Goal: Information Seeking & Learning: Learn about a topic

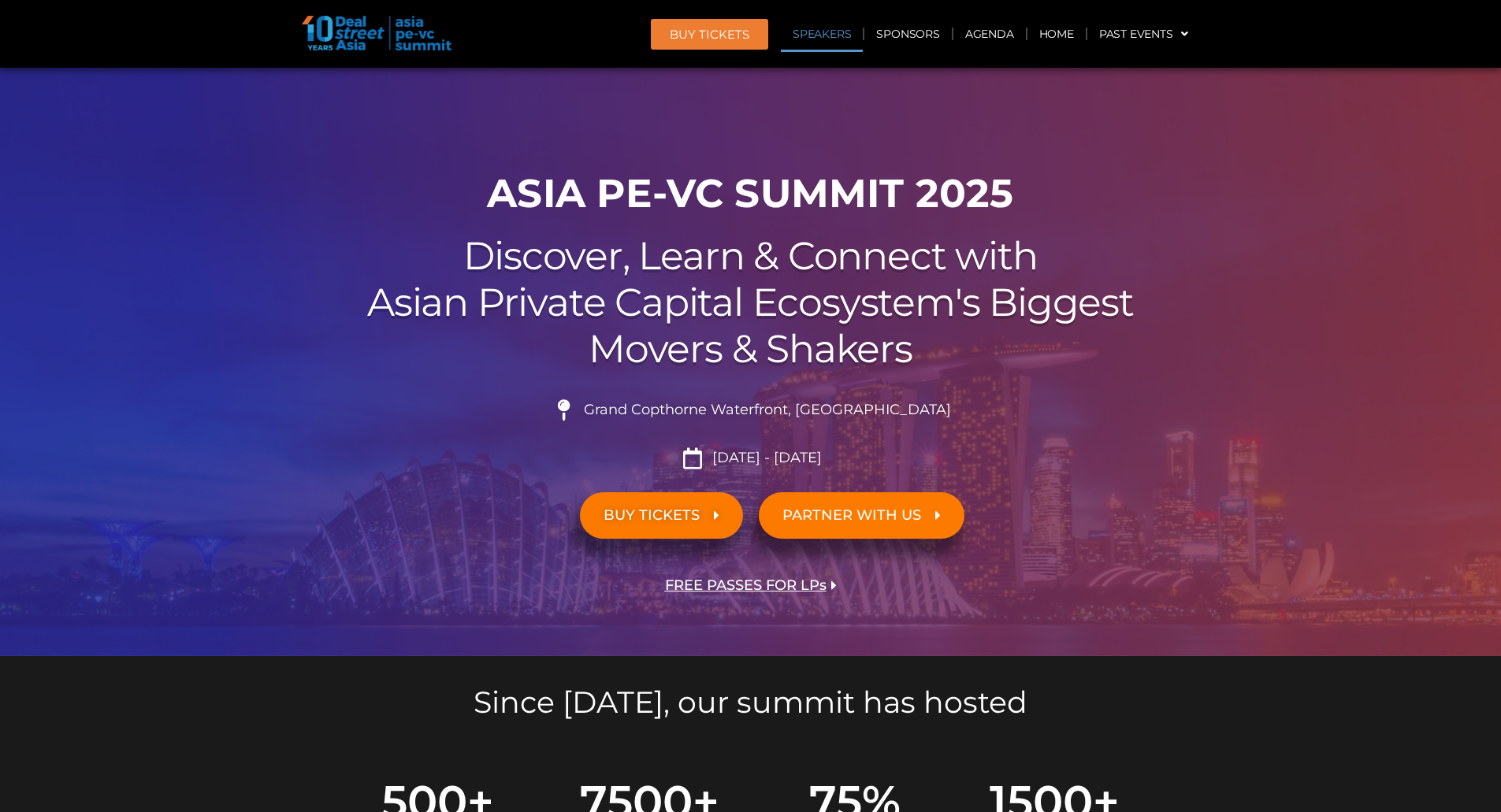
click at [843, 28] on link "Speakers" at bounding box center [822, 33] width 82 height 36
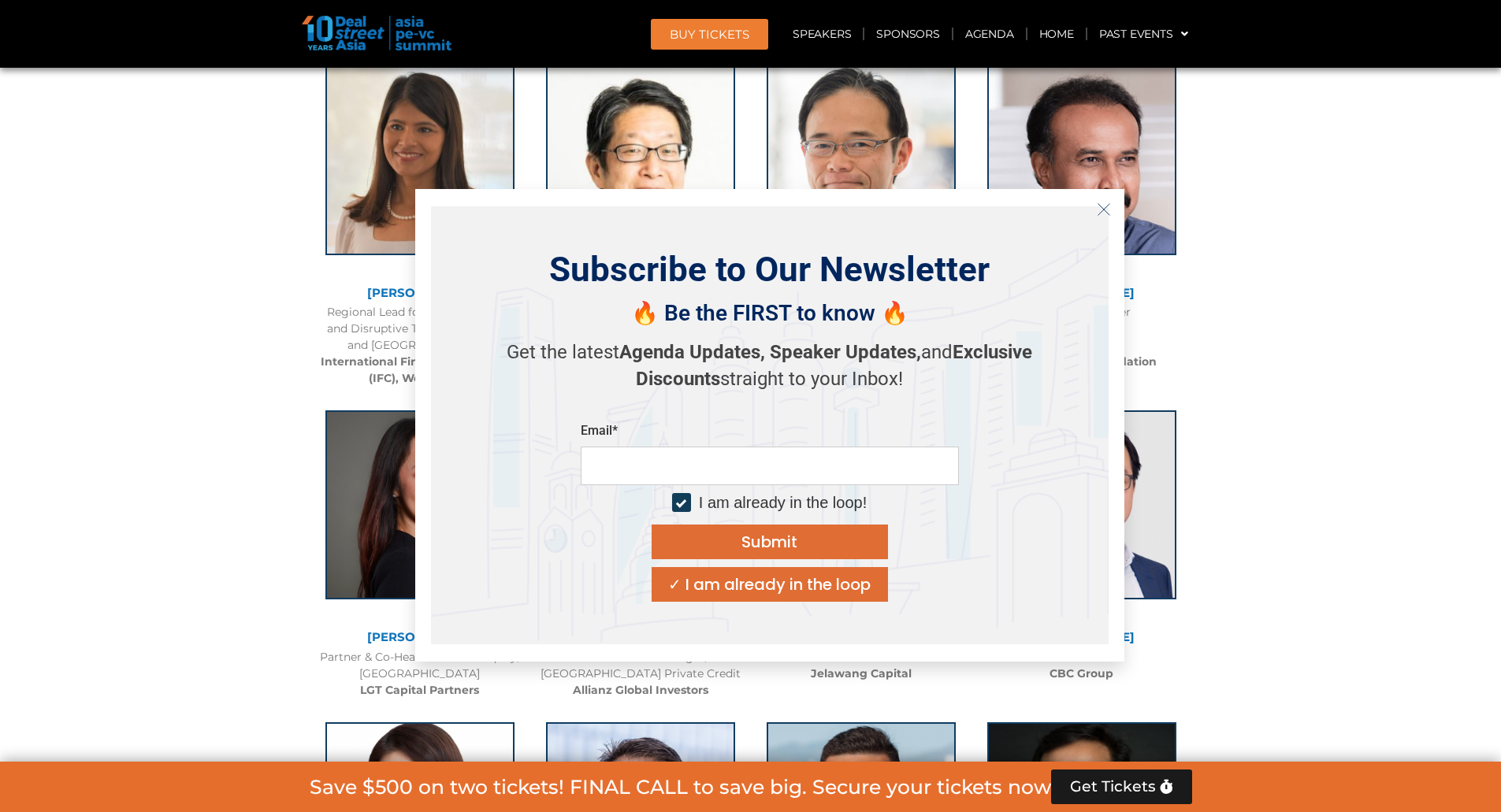
scroll to position [2231, 0]
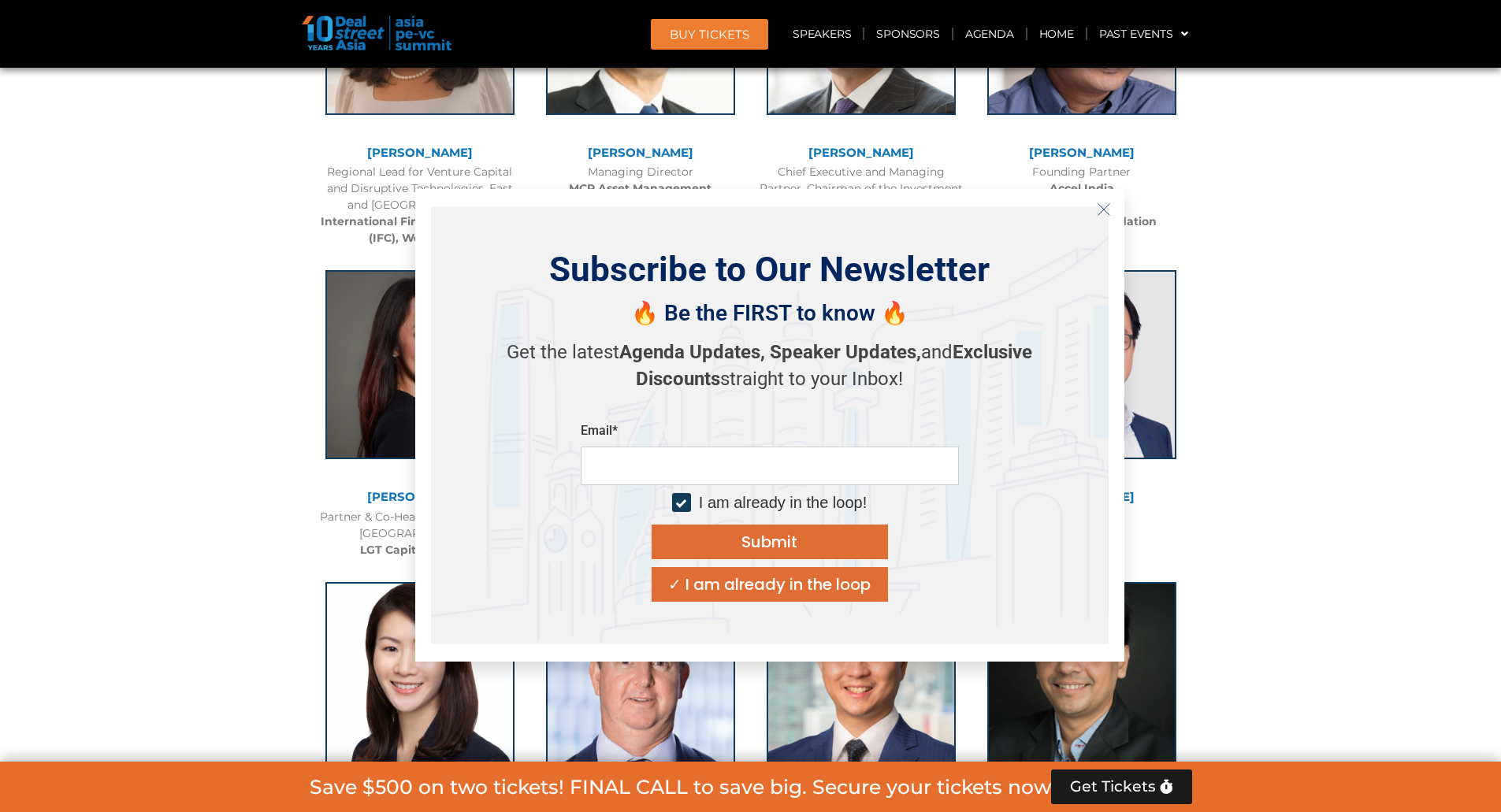
click at [1109, 215] on icon "Close" at bounding box center [1104, 209] width 14 height 14
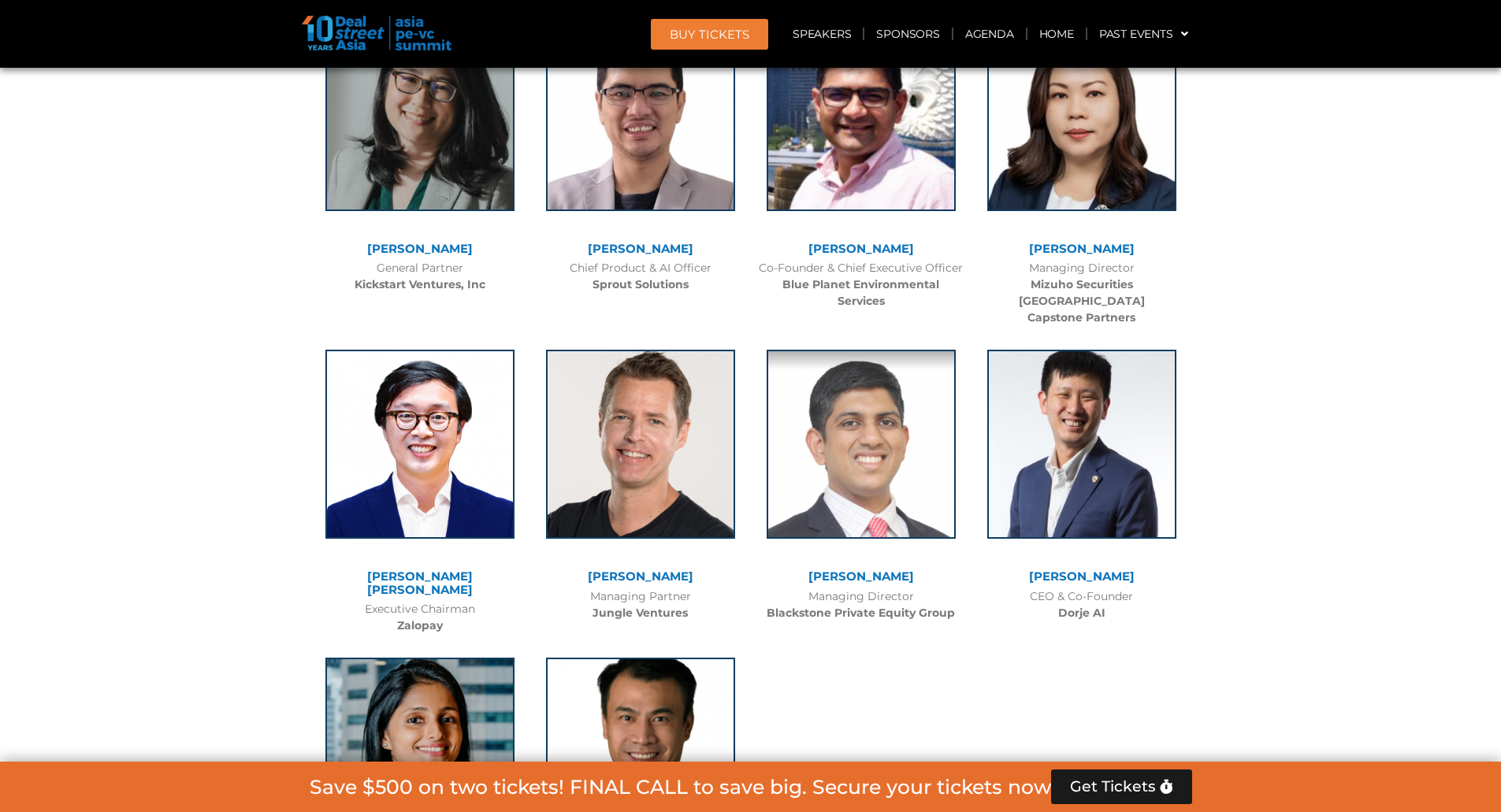
scroll to position [10768, 0]
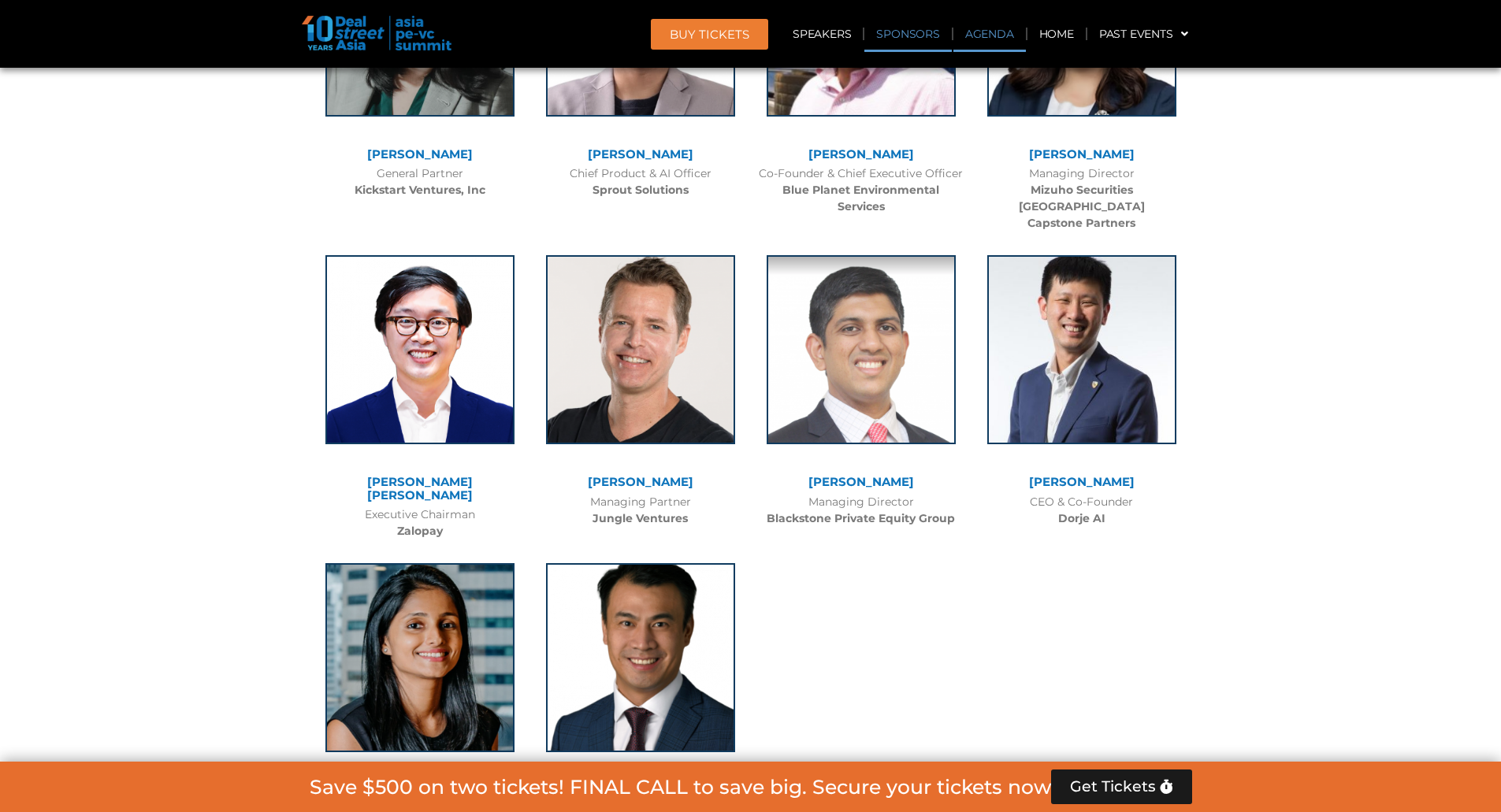
click at [988, 36] on link "Agenda" at bounding box center [990, 33] width 73 height 36
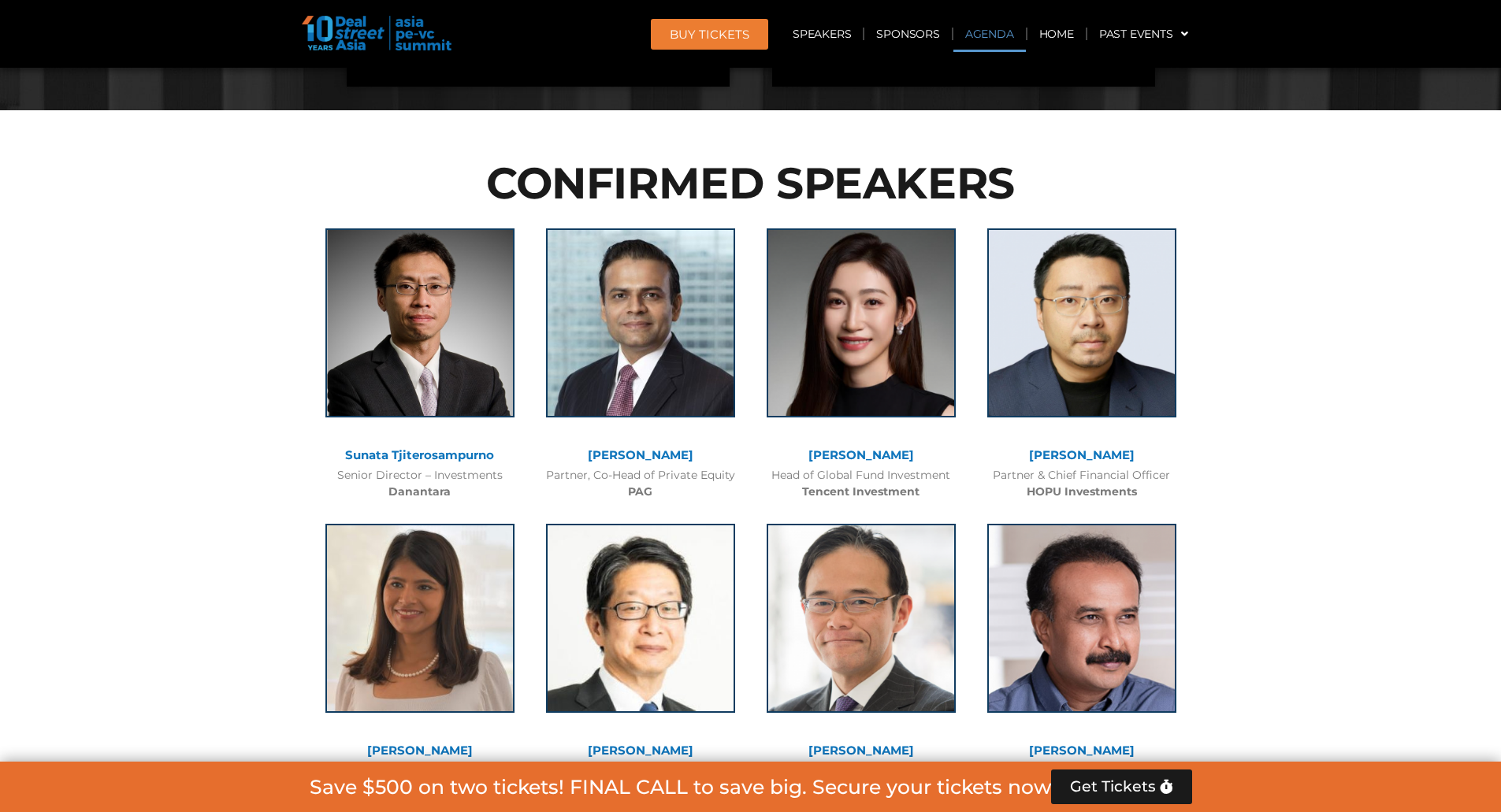
scroll to position [838, 0]
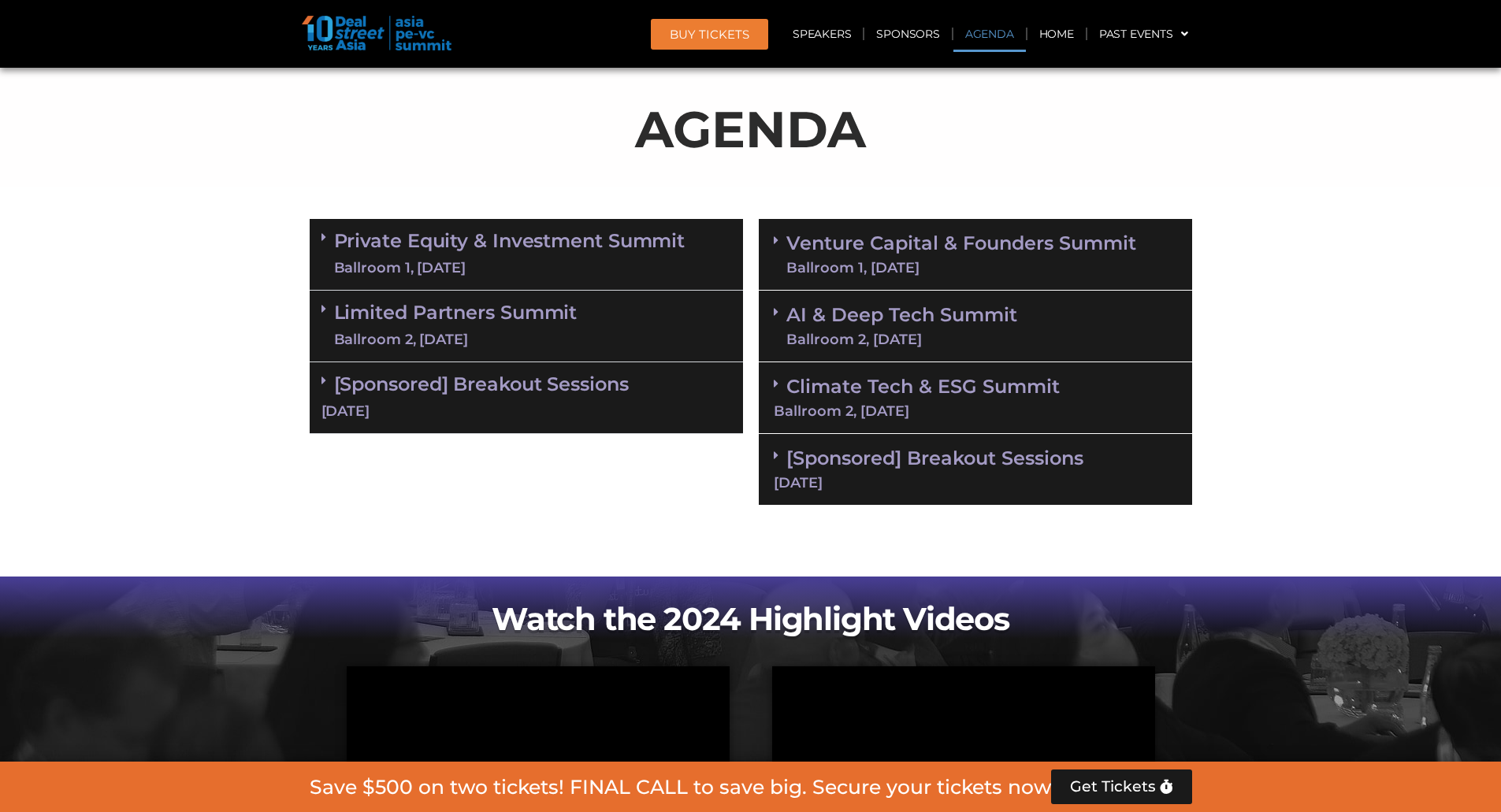
click at [560, 244] on link "Private Equity & Investment Summit Ballroom 1, [DATE]" at bounding box center [509, 254] width 351 height 47
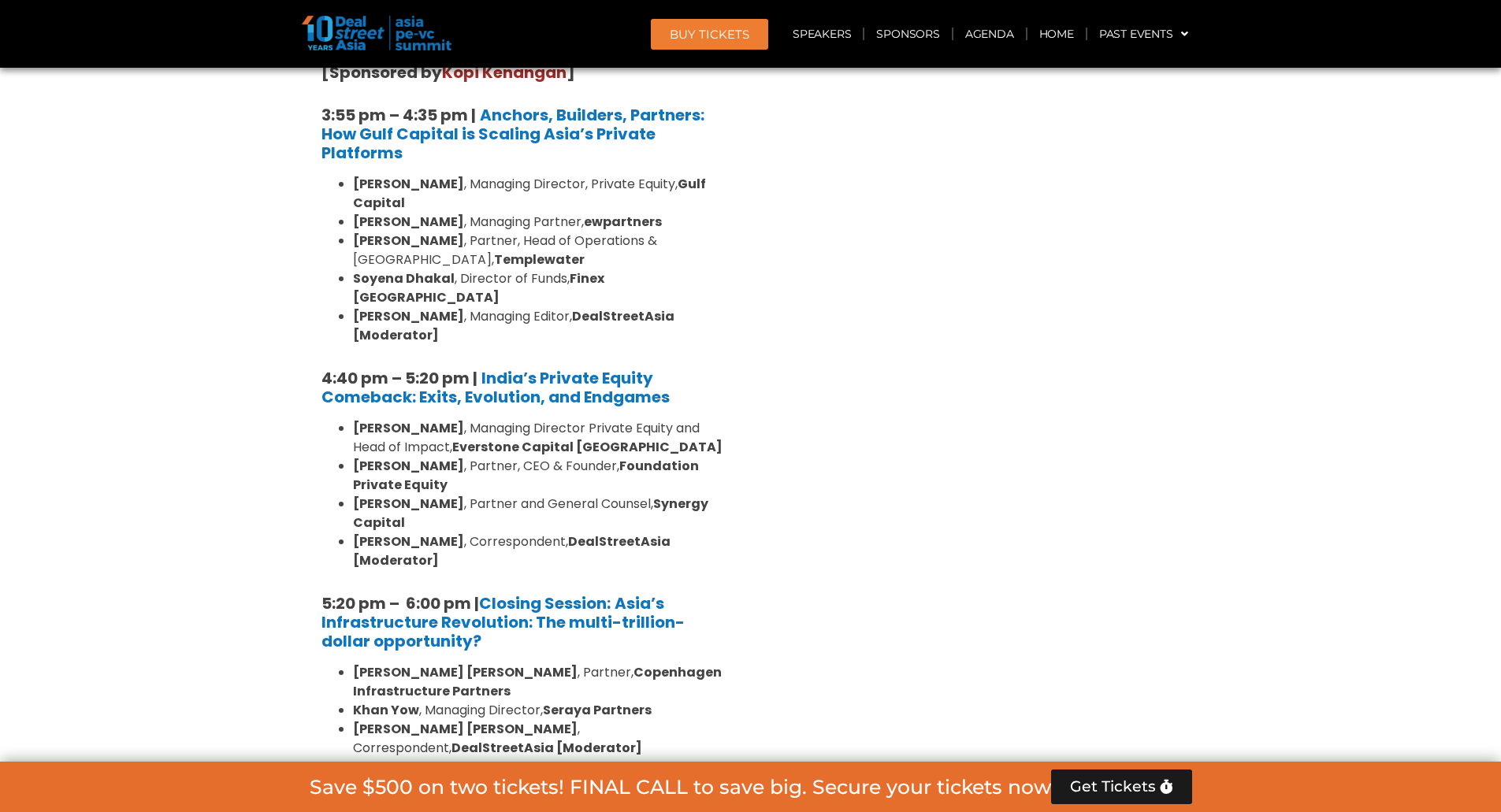
scroll to position [2798, 0]
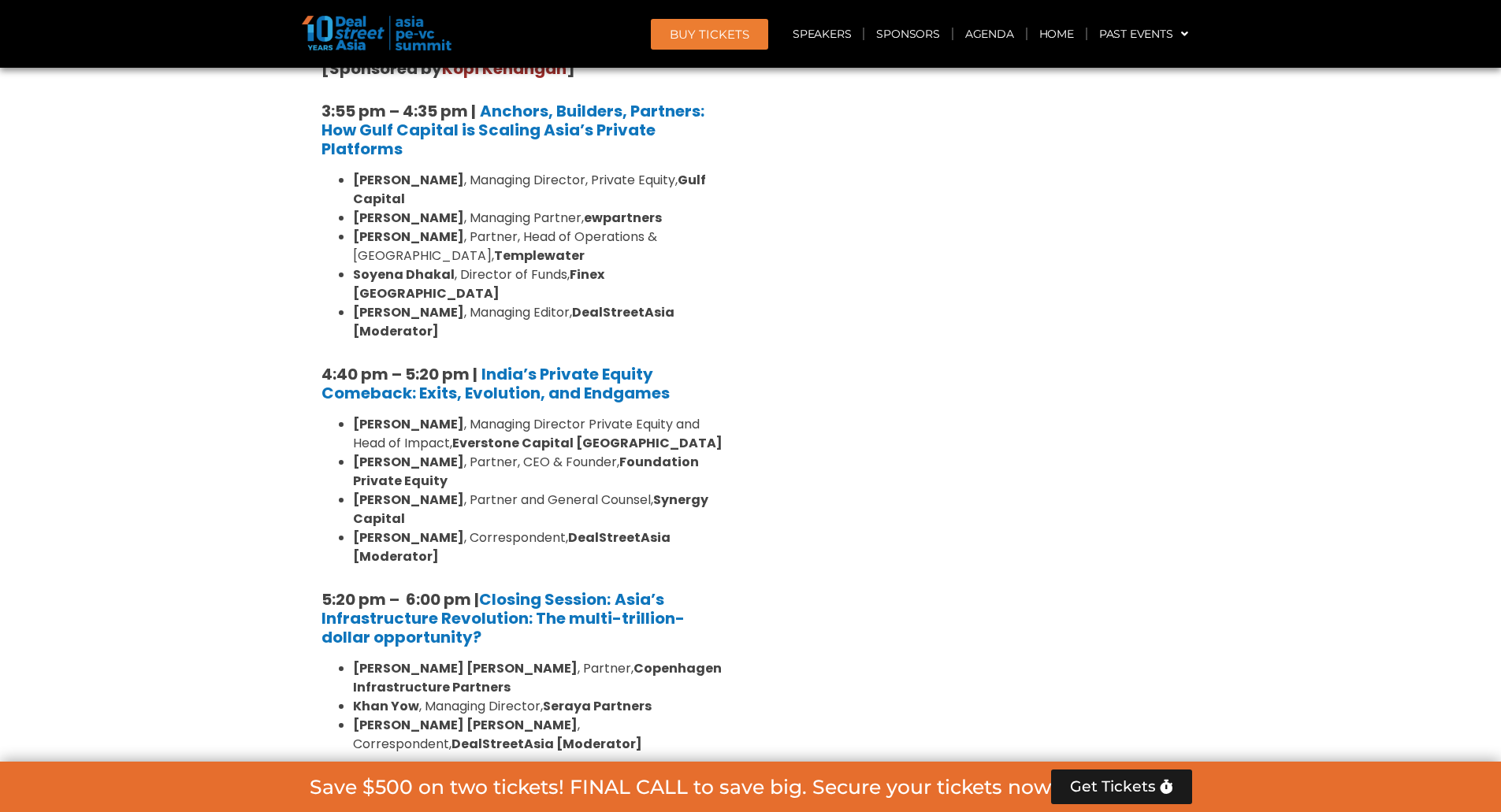
click at [374, 790] on link "Limited Partners [GEOGRAPHIC_DATA] 2, [DATE]" at bounding box center [455, 814] width 243 height 47
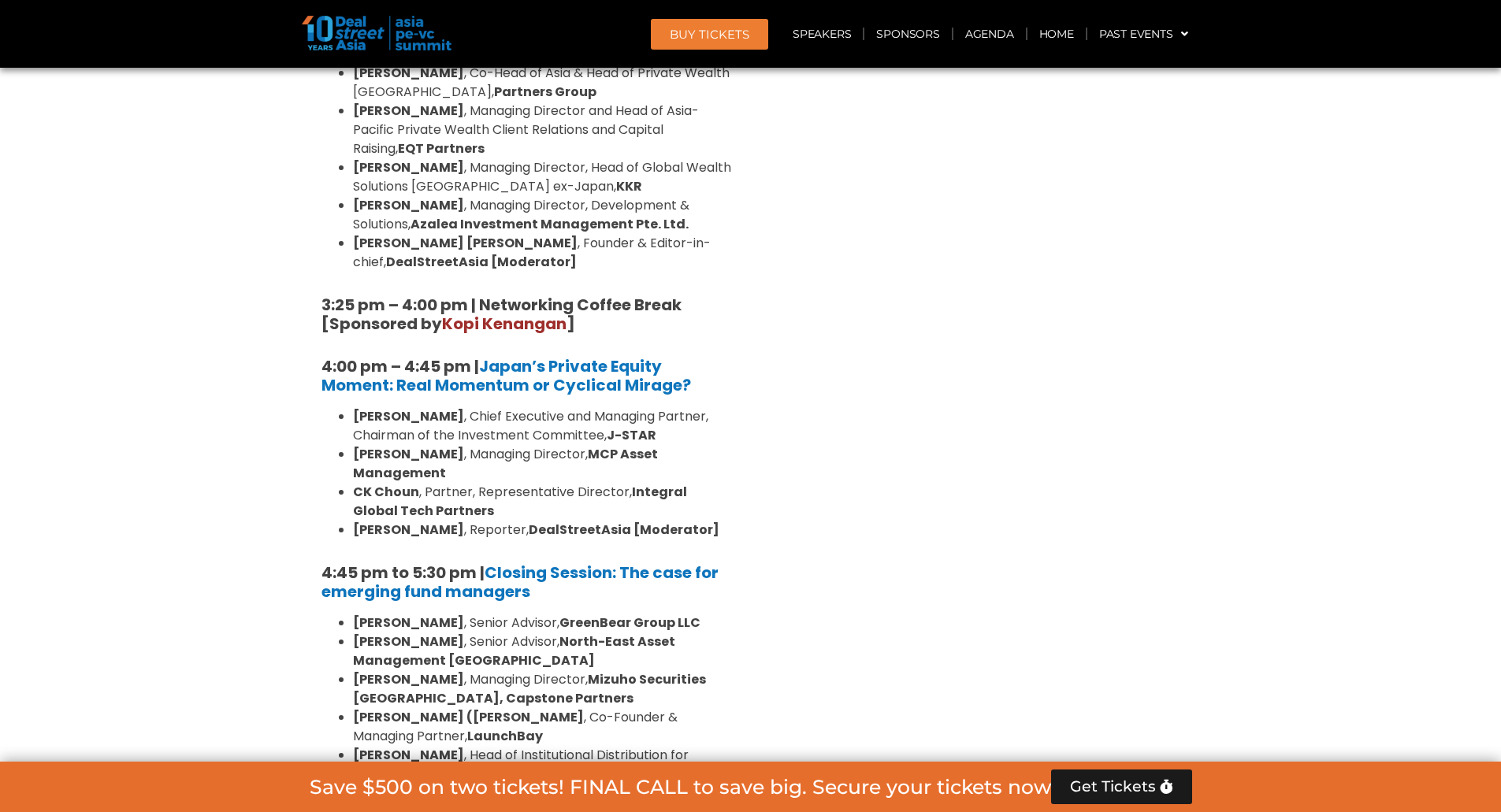
scroll to position [4556, 0]
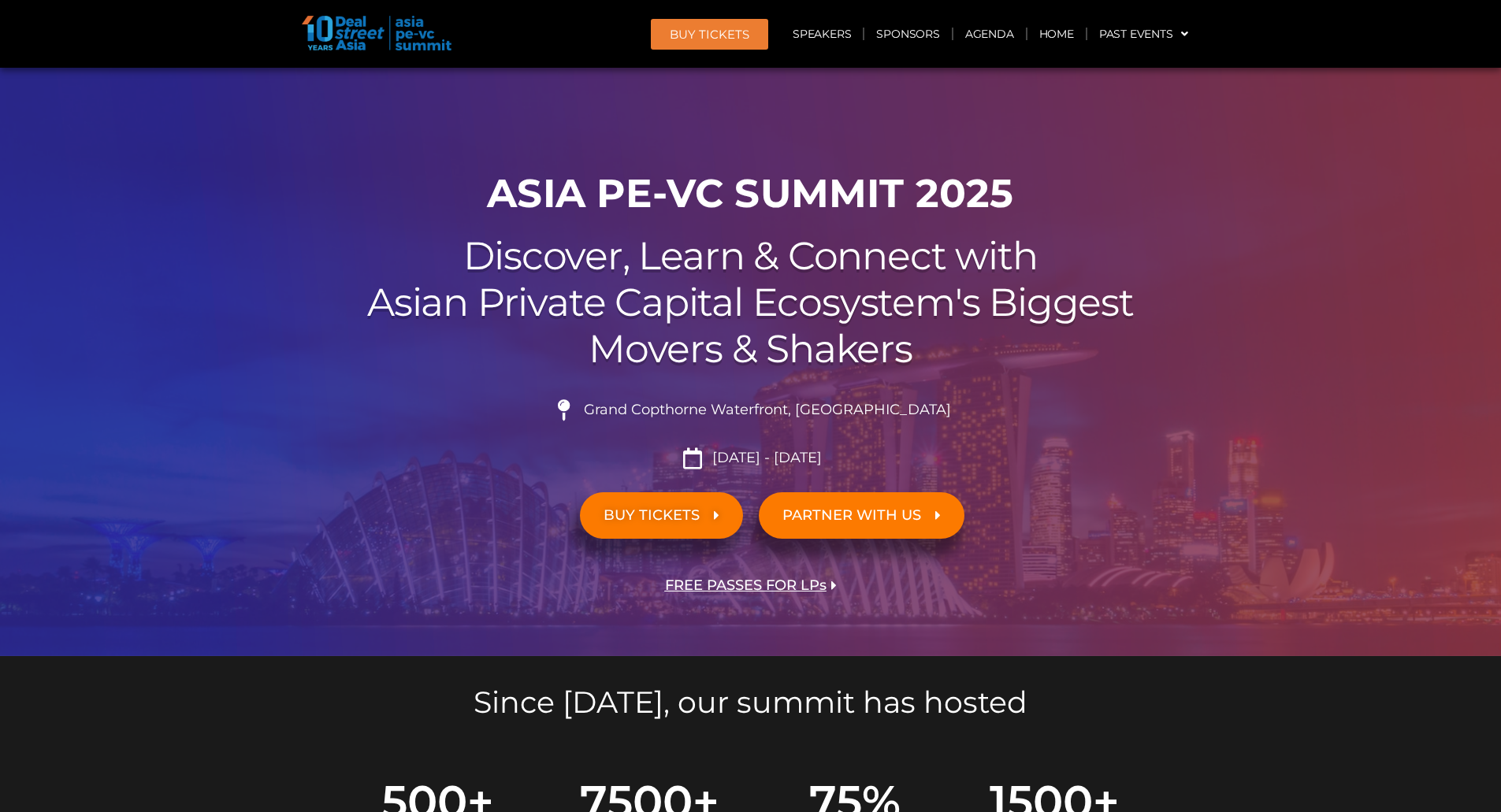
scroll to position [710, 0]
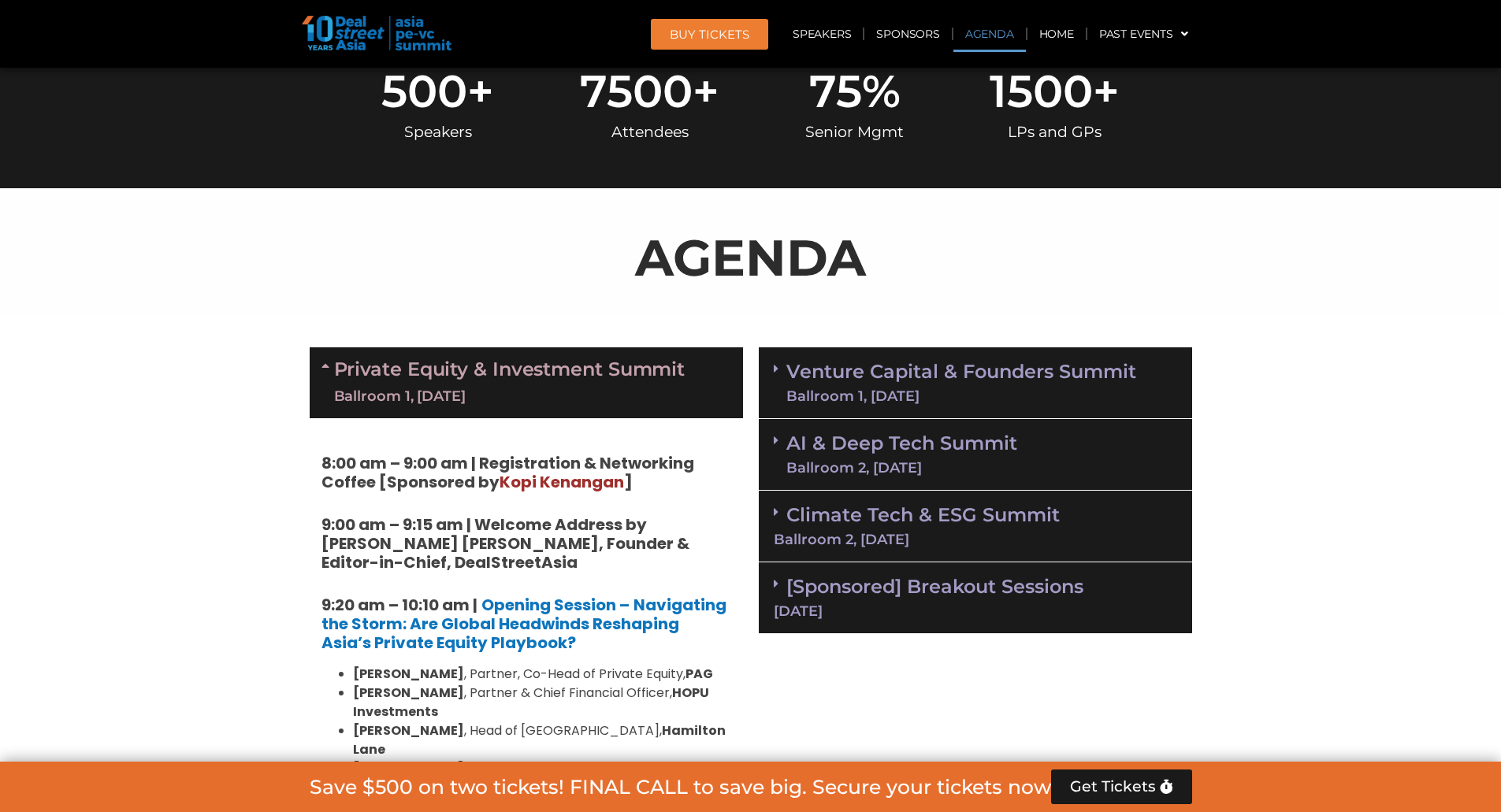
click at [880, 597] on div "[Sponsored] Breakout Sessions [DATE]" at bounding box center [975, 597] width 434 height 72
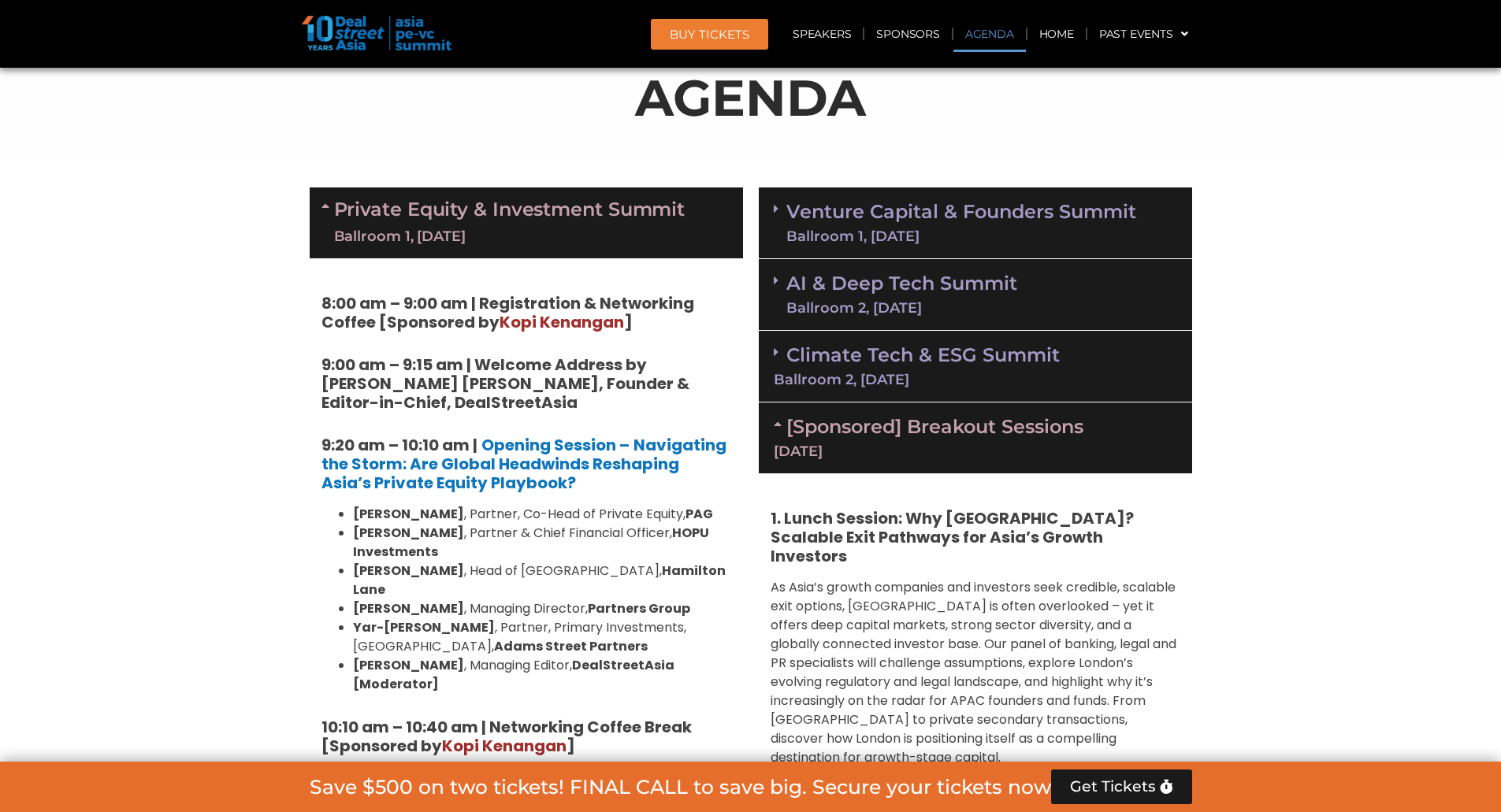
scroll to position [793, 0]
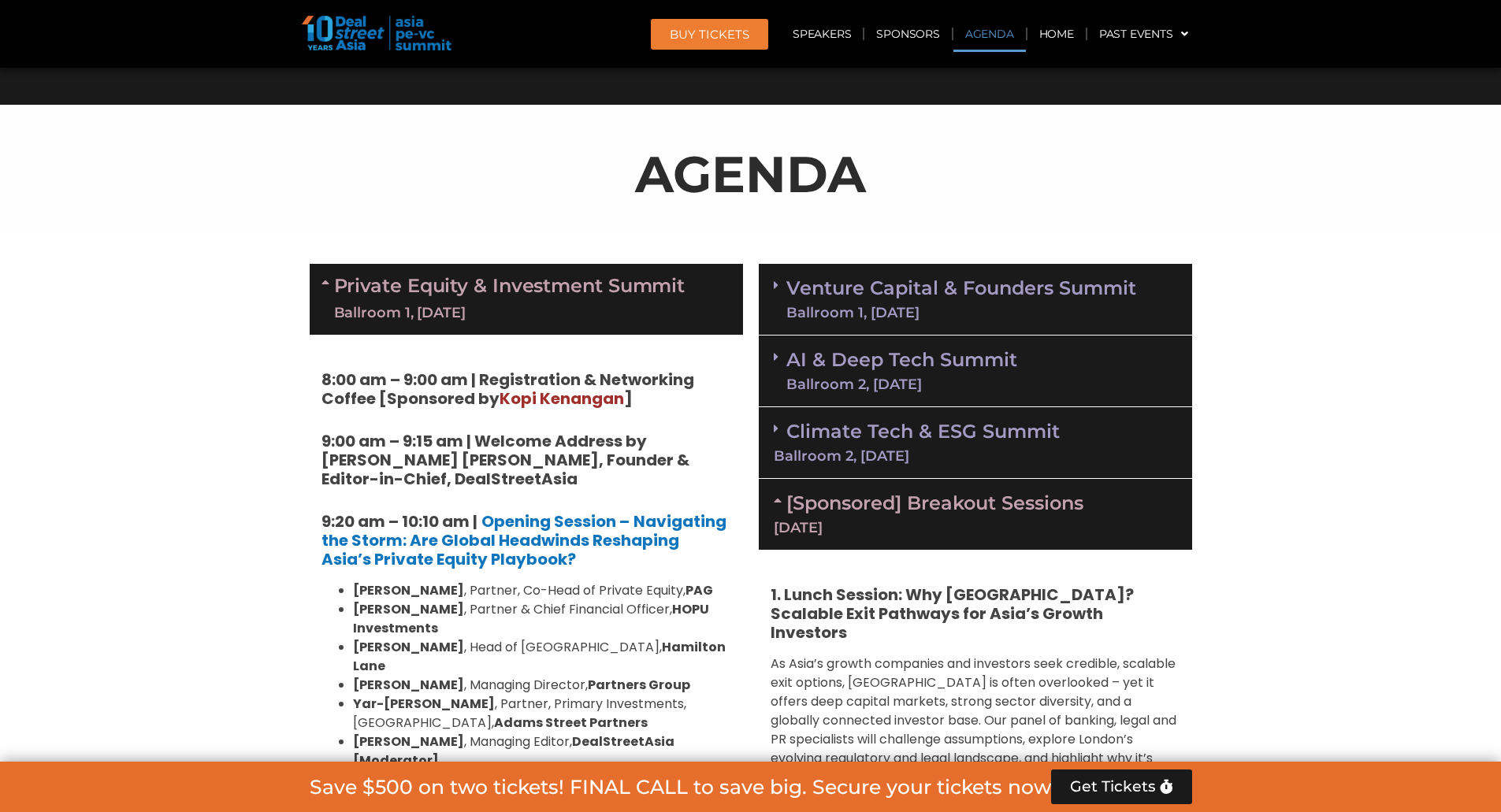
click at [906, 355] on link "AI & Deep Tech Summit Ballroom 2, [DATE]" at bounding box center [901, 371] width 231 height 41
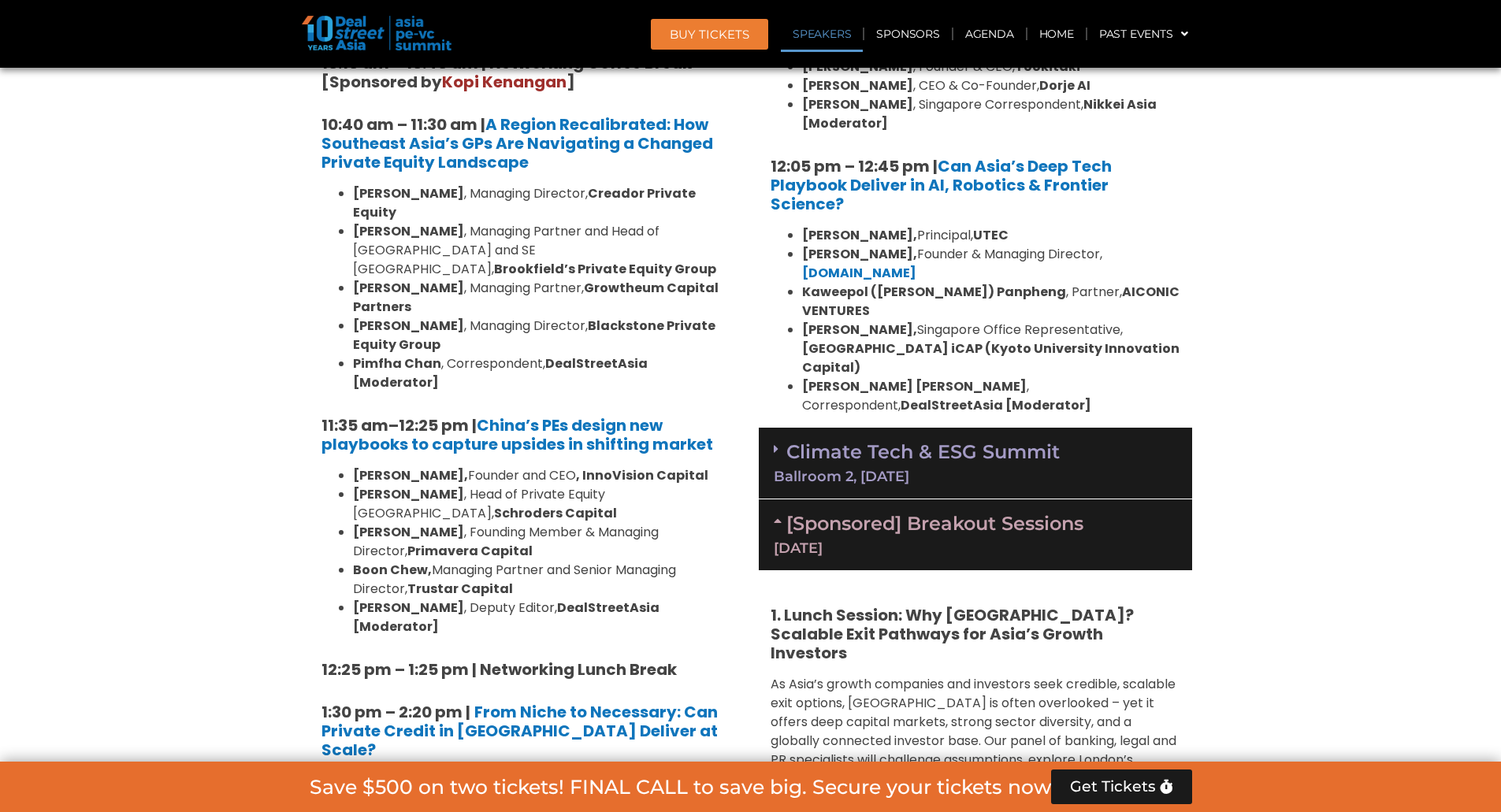
scroll to position [1549, 0]
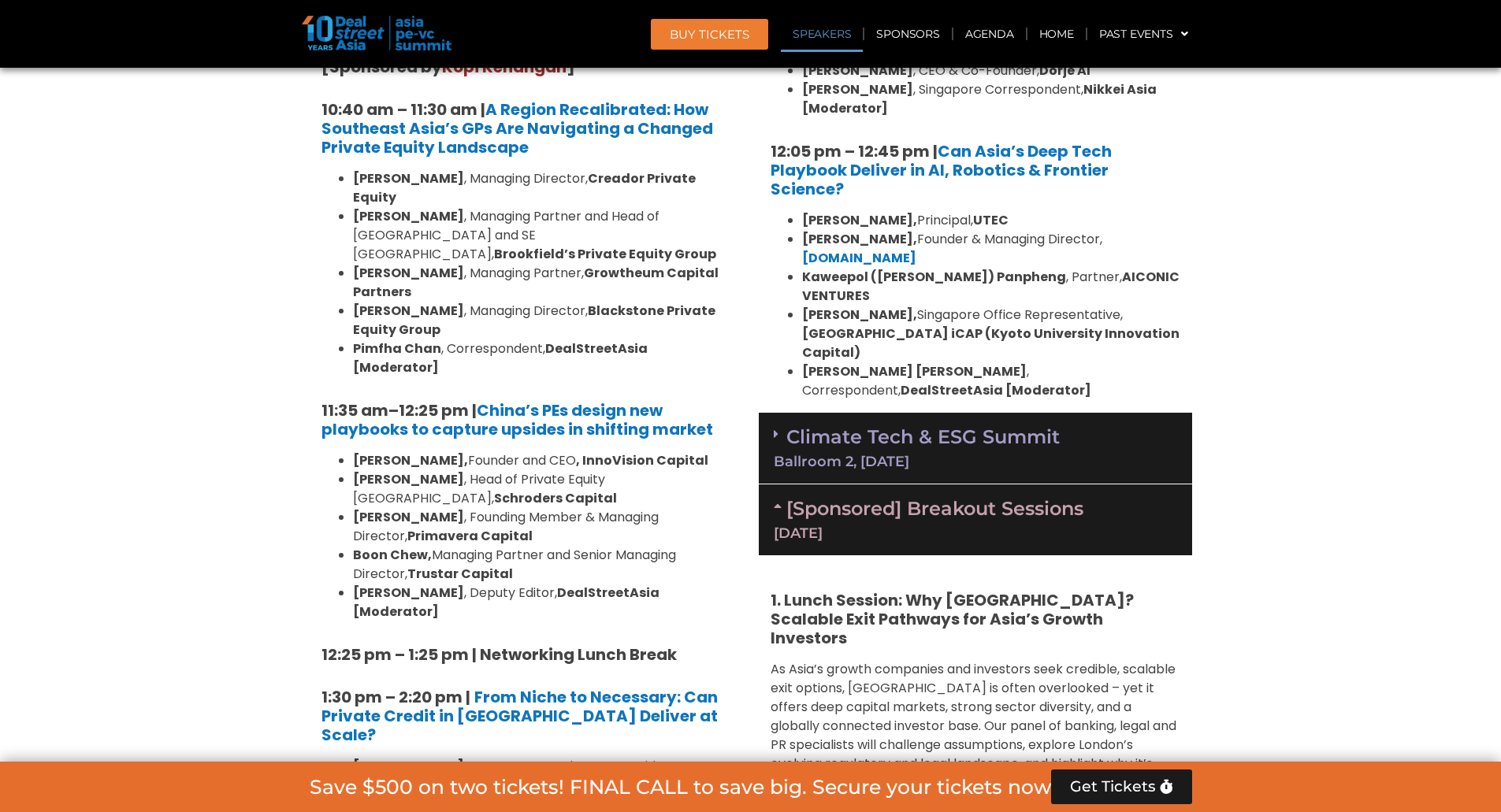
click at [1103, 454] on div "Ballroom 2, [DATE]" at bounding box center [975, 461] width 403 height 14
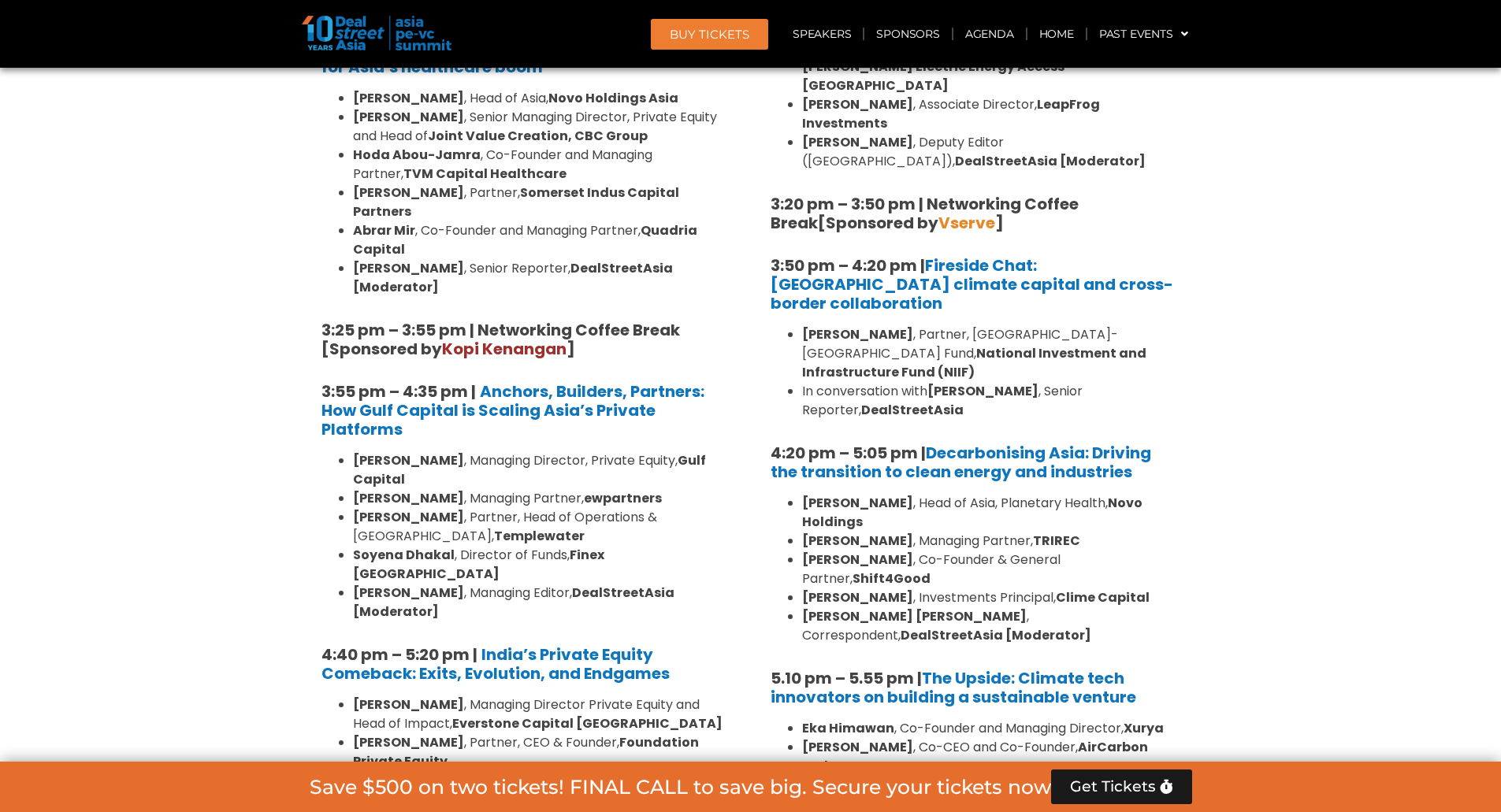
scroll to position [2519, 0]
